Goal: Task Accomplishment & Management: Complete application form

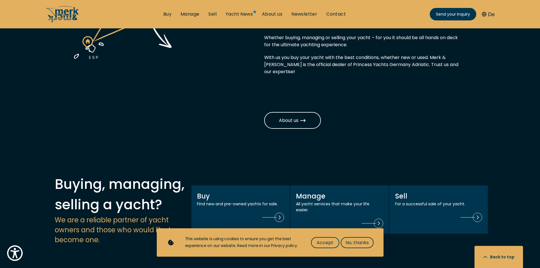
scroll to position [481, 0]
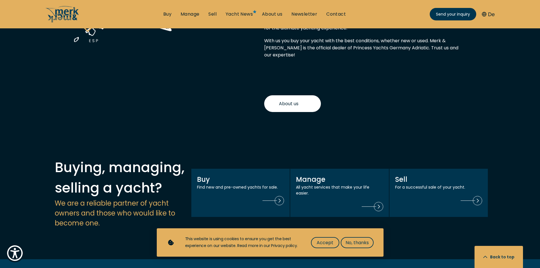
click at [300, 95] on link "About us" at bounding box center [292, 103] width 57 height 17
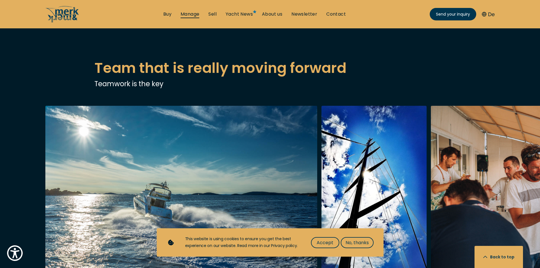
scroll to position [1041, 0]
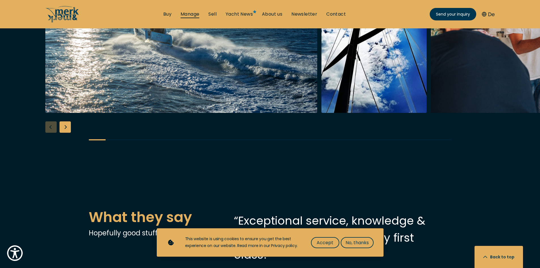
click at [187, 14] on link "Manage" at bounding box center [189, 14] width 19 height 6
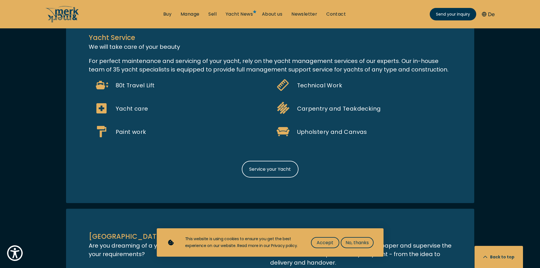
scroll to position [623, 0]
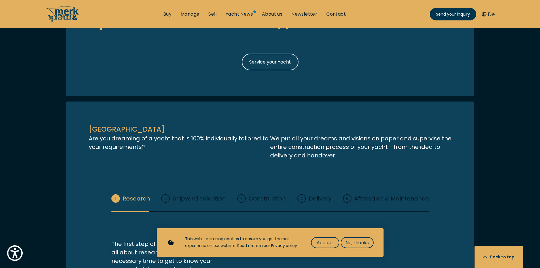
drag, startPoint x: 323, startPoint y: 243, endPoint x: 310, endPoint y: 238, distance: 13.7
click at [323, 243] on span "Accept" at bounding box center [324, 242] width 17 height 7
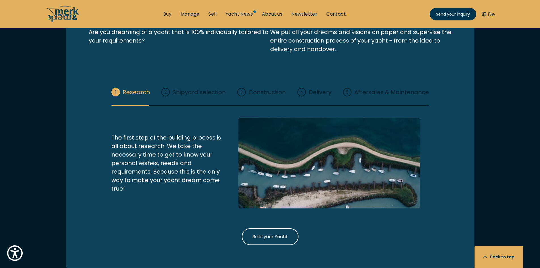
scroll to position [729, 0]
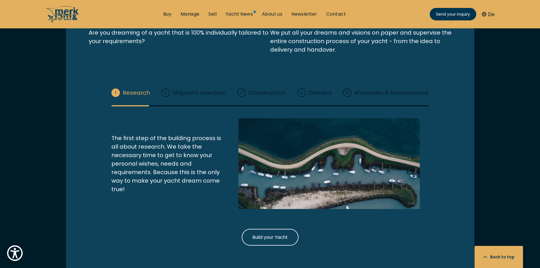
select select "manage"
